Goal: Information Seeking & Learning: Learn about a topic

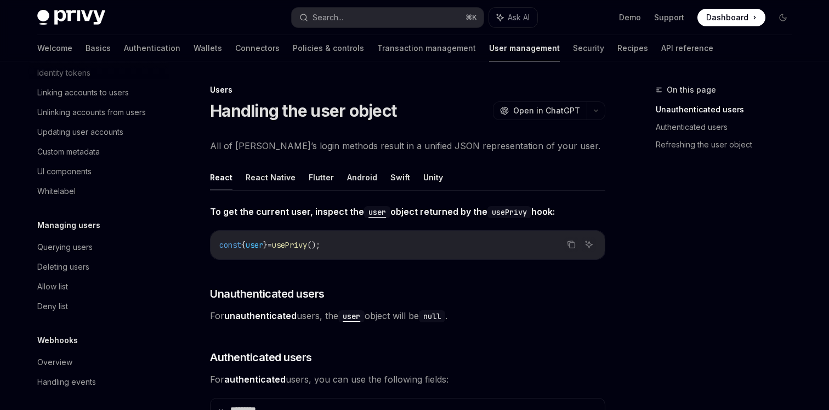
click at [65, 47] on div "Welcome Basics Authentication Wallets Connectors Policies & controls Transactio…" at bounding box center [375, 48] width 676 height 26
click at [85, 50] on link "Basics" at bounding box center [97, 48] width 25 height 26
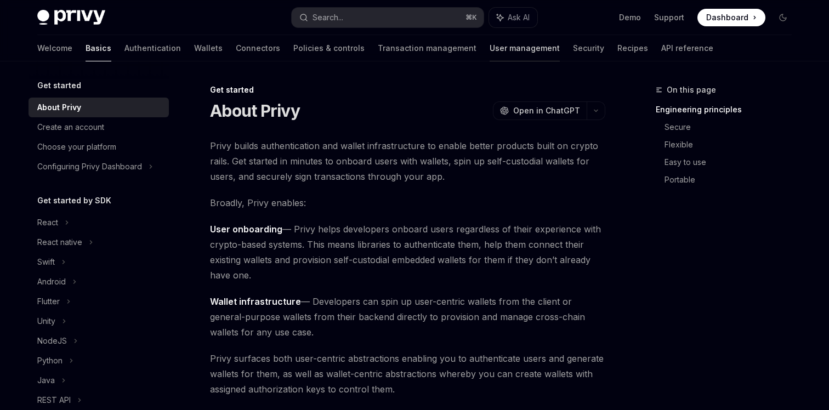
click at [489, 52] on link "User management" at bounding box center [524, 48] width 70 height 26
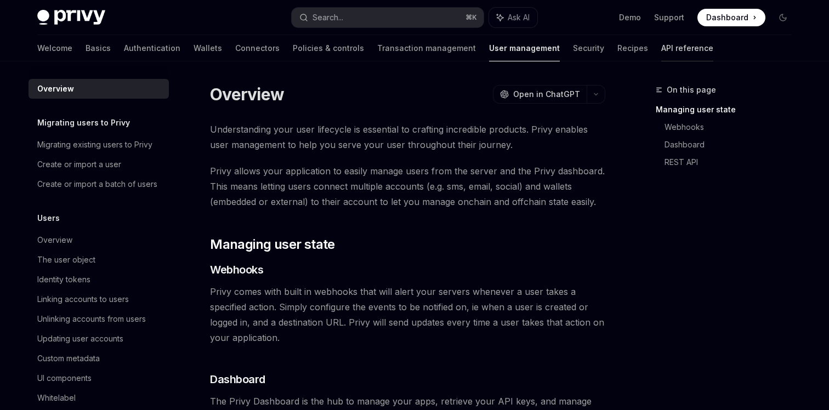
click at [661, 48] on link "API reference" at bounding box center [687, 48] width 52 height 26
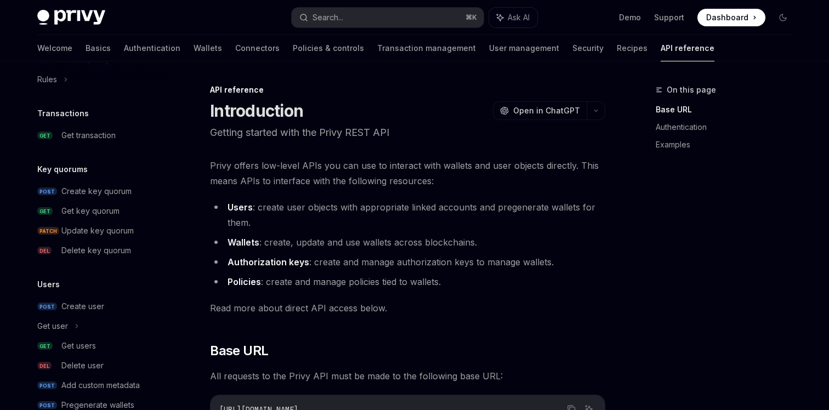
scroll to position [722, 0]
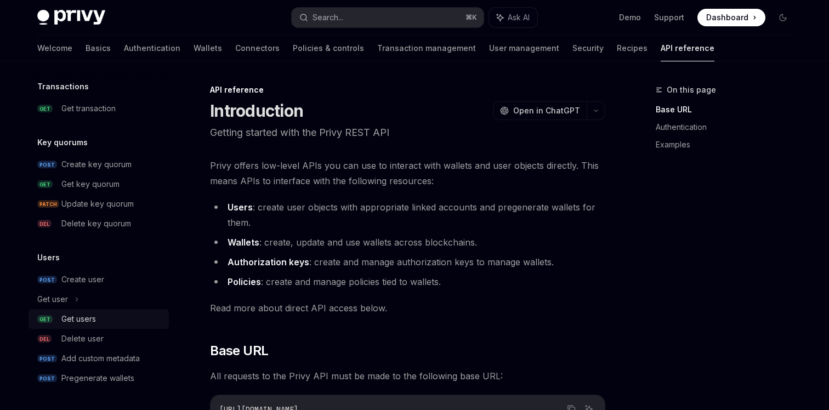
click at [71, 320] on div "Get users" at bounding box center [78, 318] width 35 height 13
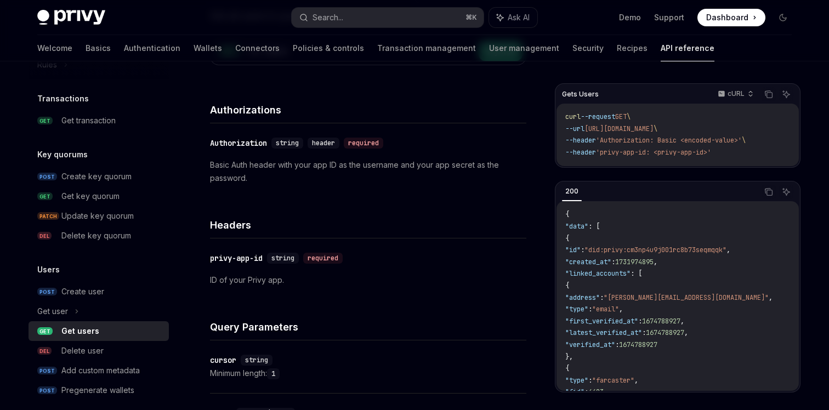
scroll to position [722, 0]
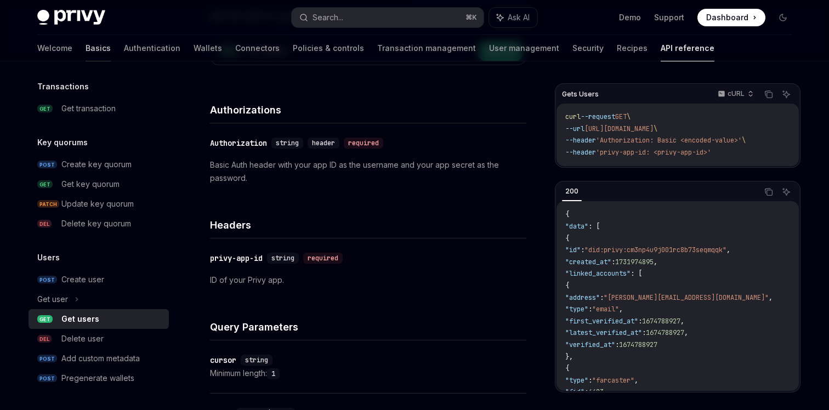
click at [85, 45] on link "Basics" at bounding box center [97, 48] width 25 height 26
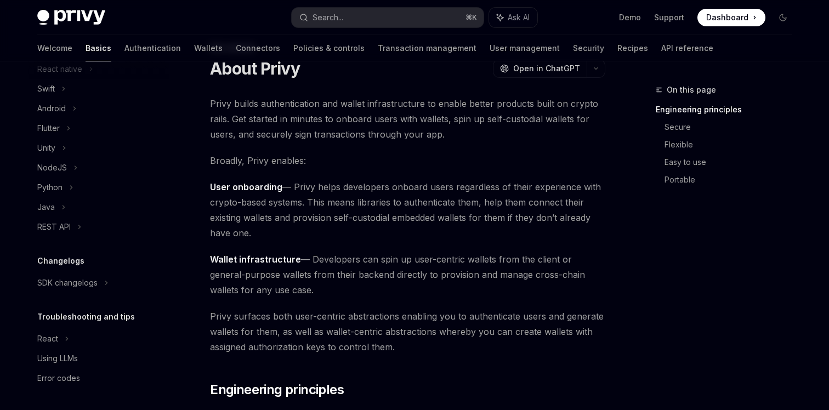
scroll to position [46, 0]
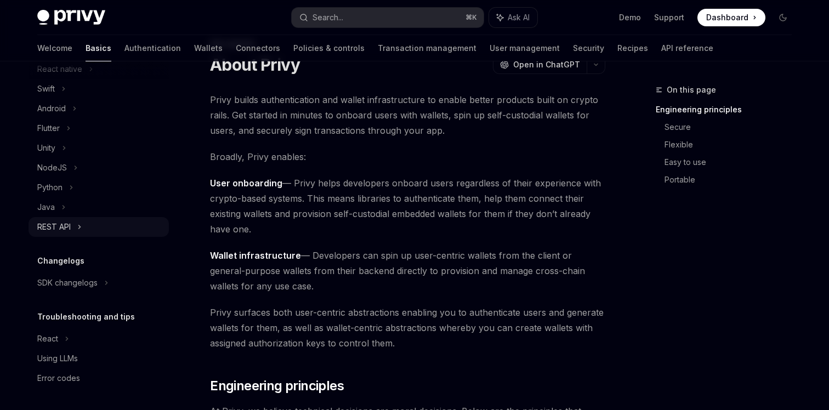
click at [81, 222] on icon at bounding box center [79, 226] width 4 height 13
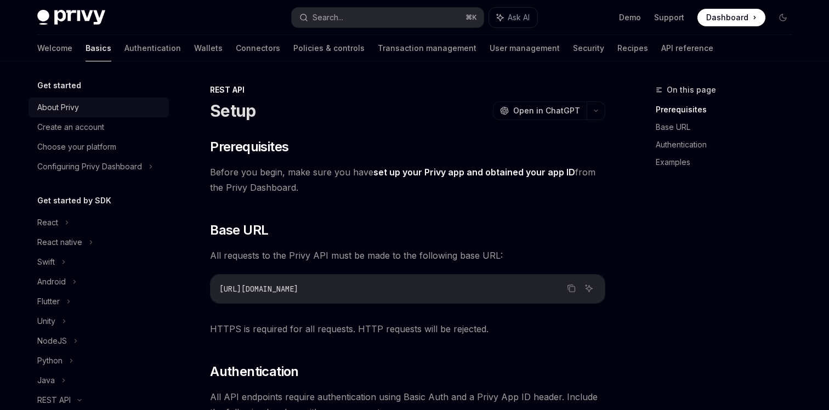
click at [93, 101] on div "About Privy" at bounding box center [99, 107] width 125 height 13
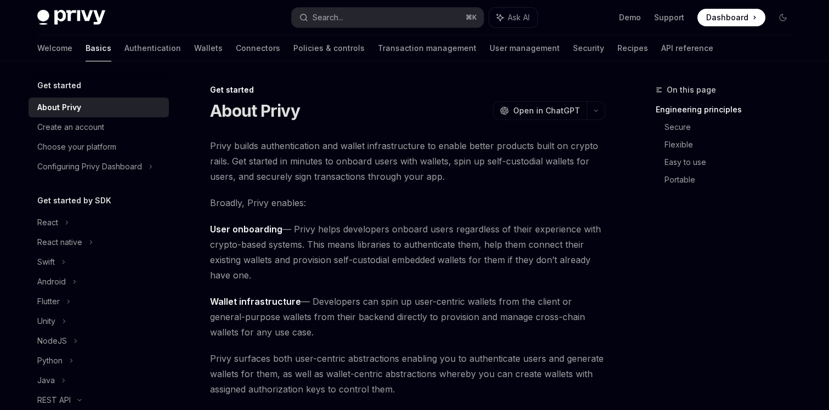
click at [62, 110] on div "About Privy" at bounding box center [59, 107] width 44 height 13
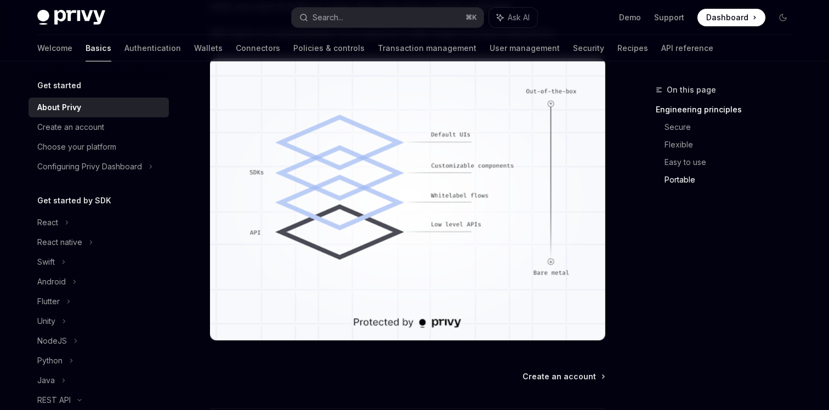
scroll to position [918, 0]
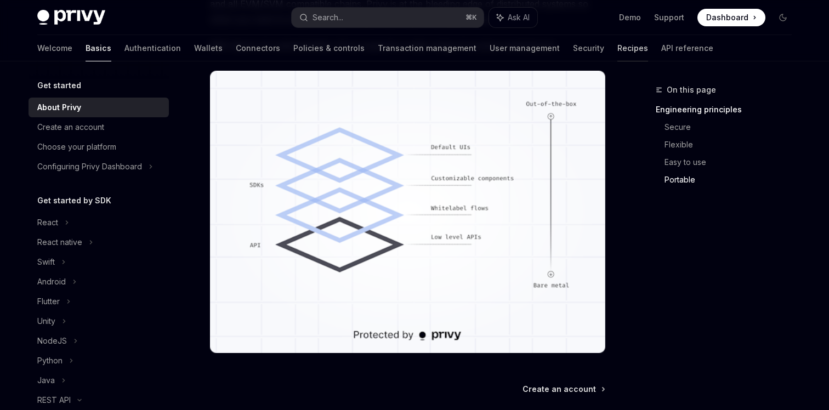
click at [617, 47] on link "Recipes" at bounding box center [632, 48] width 31 height 26
type textarea "*"
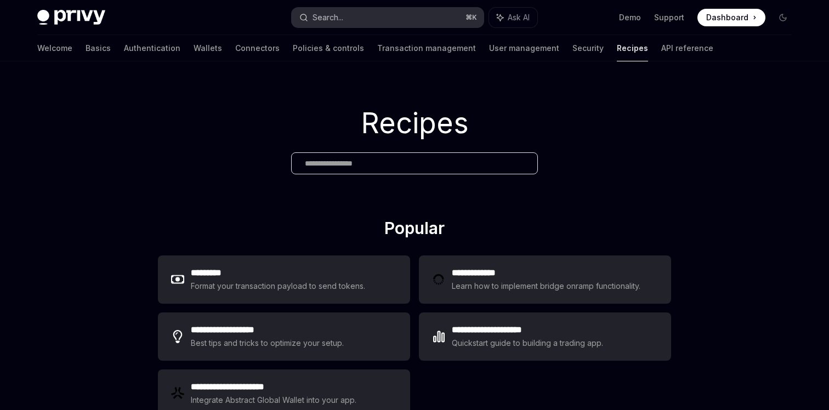
click at [366, 19] on button "Search... ⌘ K" at bounding box center [388, 18] width 192 height 20
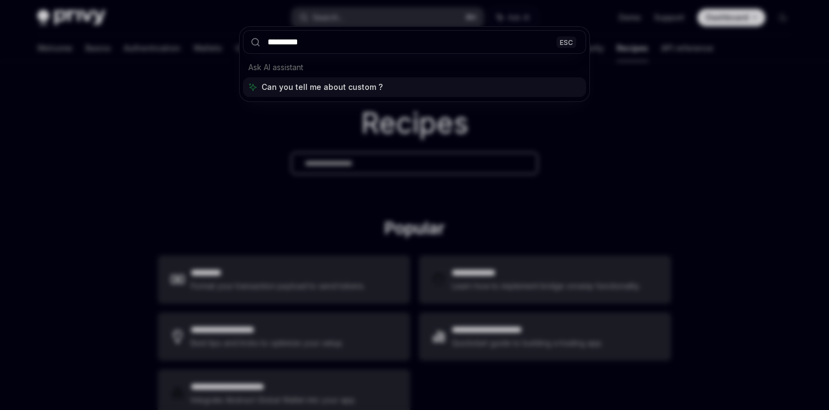
type input "**********"
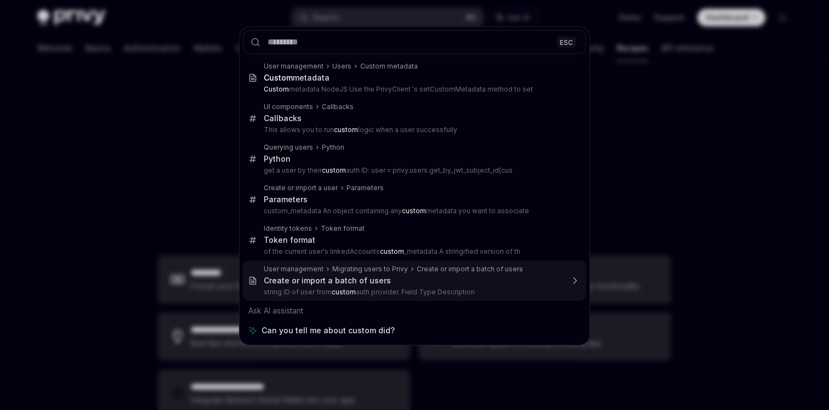
type textarea "*"
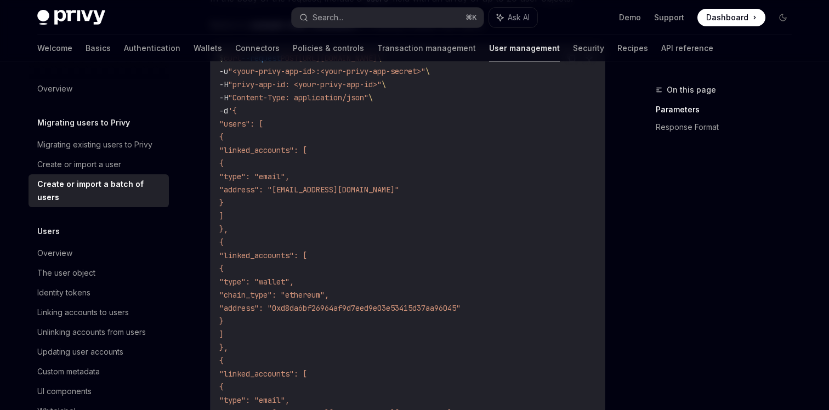
scroll to position [321, 0]
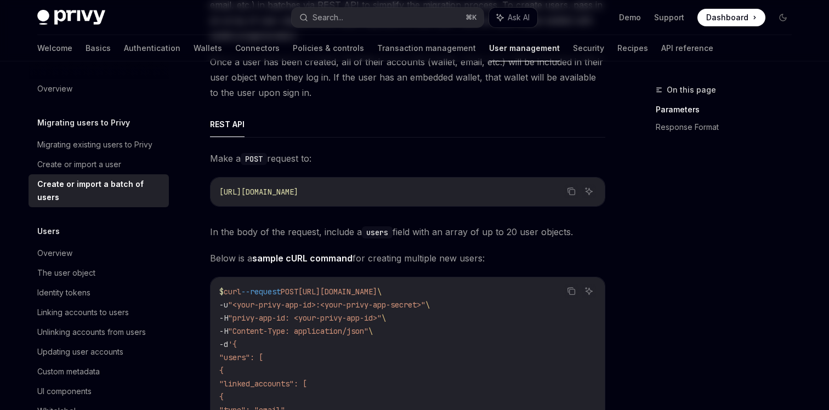
scroll to position [0, 0]
